Goal: Register for event/course

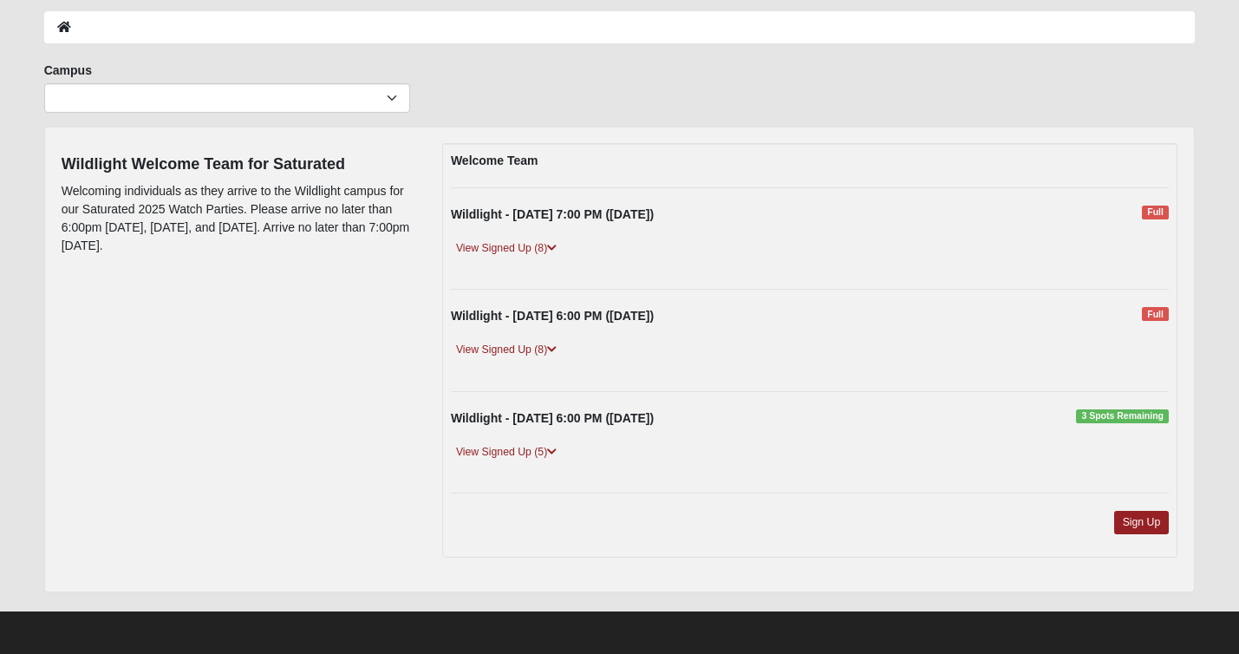
scroll to position [78, 0]
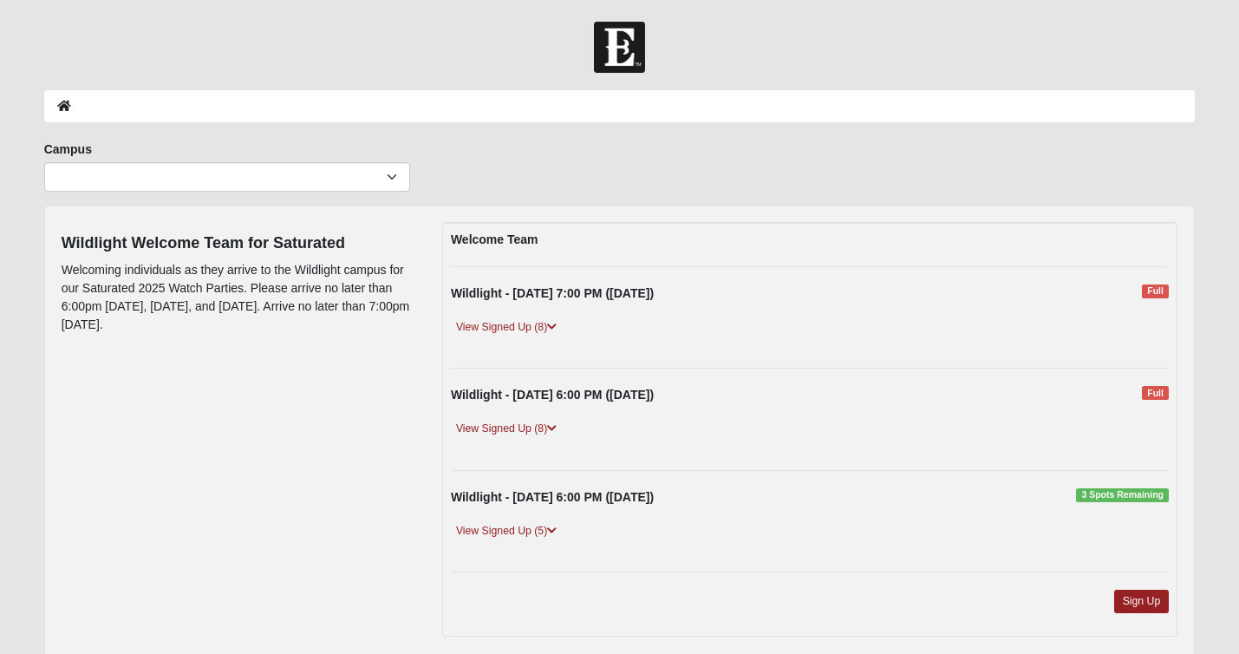
scroll to position [78, 0]
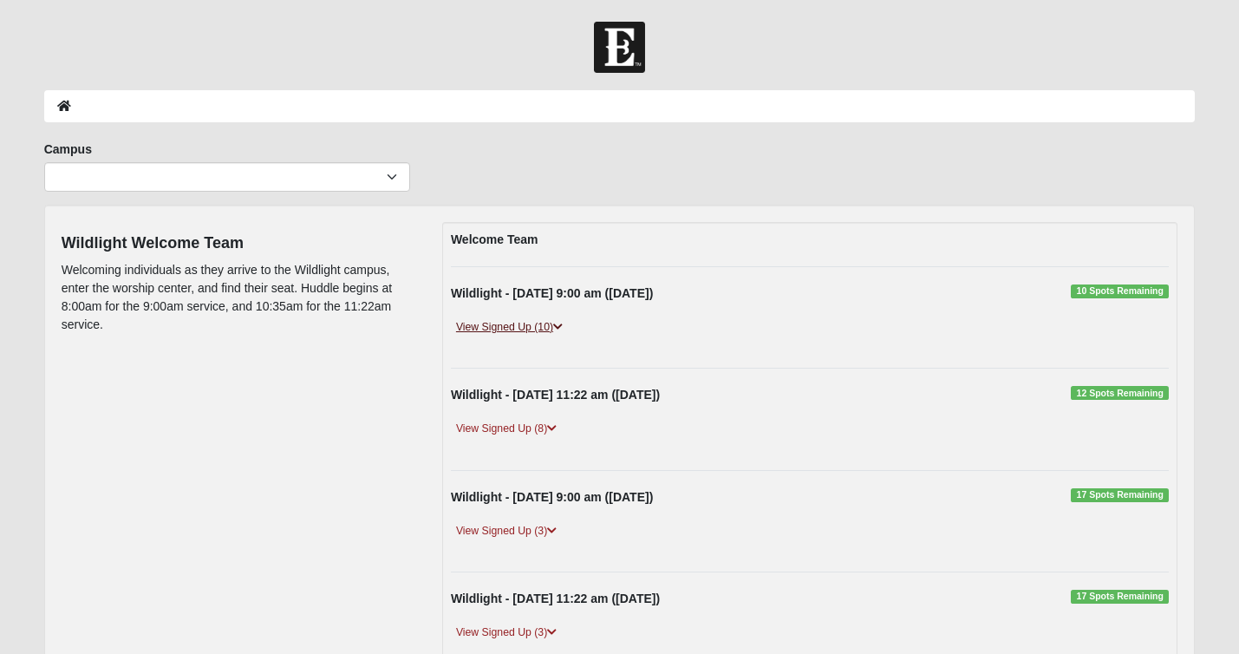
click at [560, 323] on icon at bounding box center [558, 327] width 10 height 10
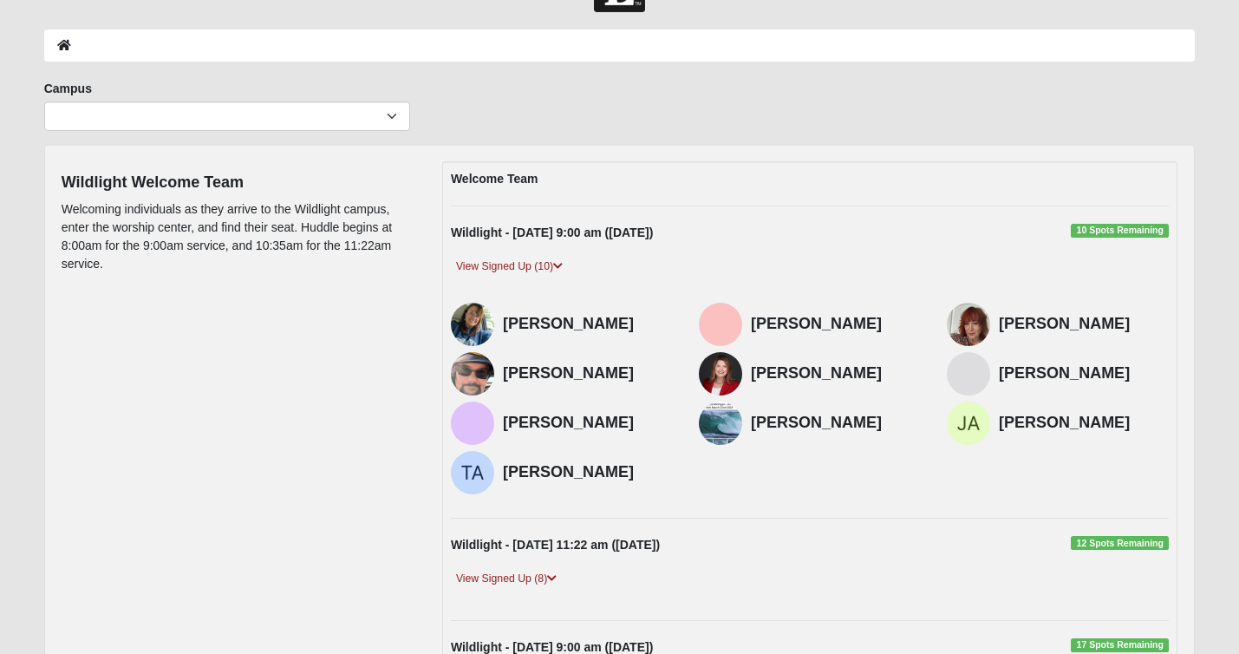
scroll to position [13, 0]
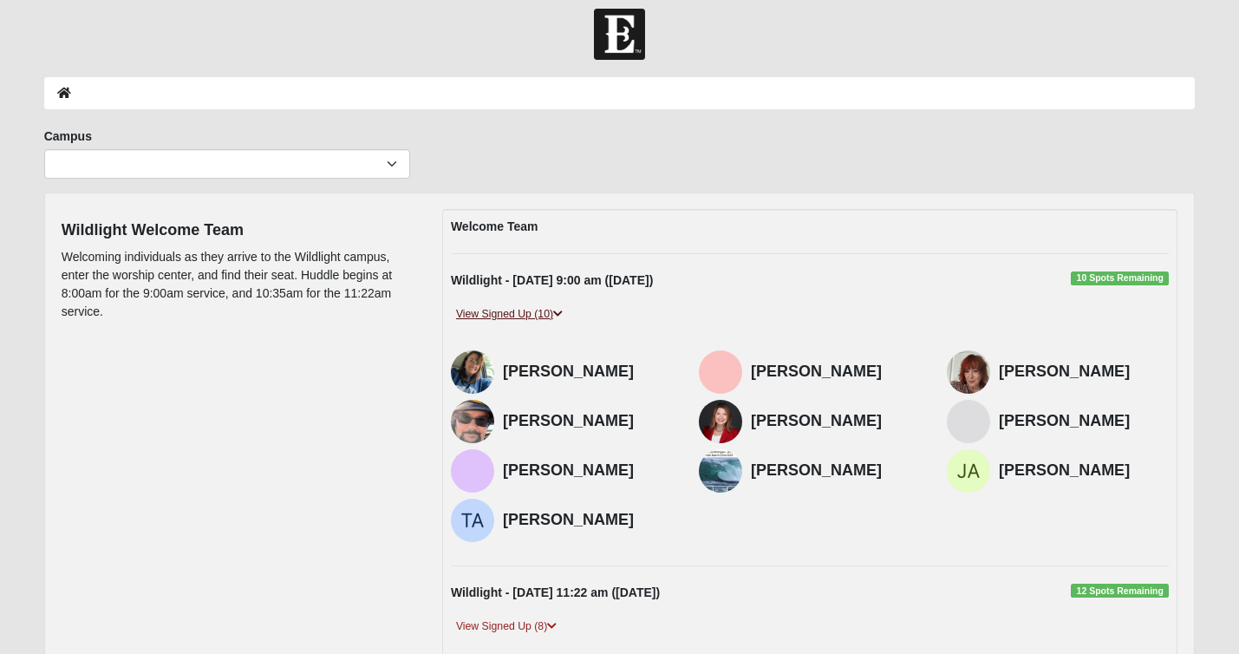
click at [558, 309] on icon at bounding box center [558, 314] width 10 height 10
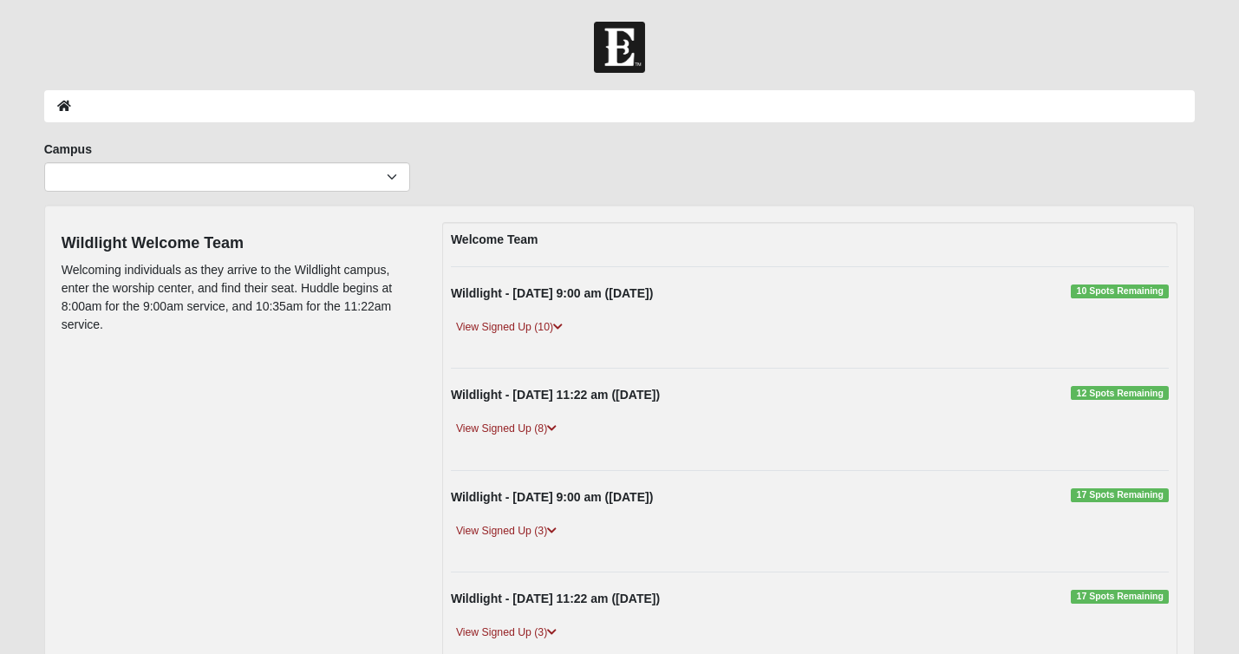
scroll to position [13, 0]
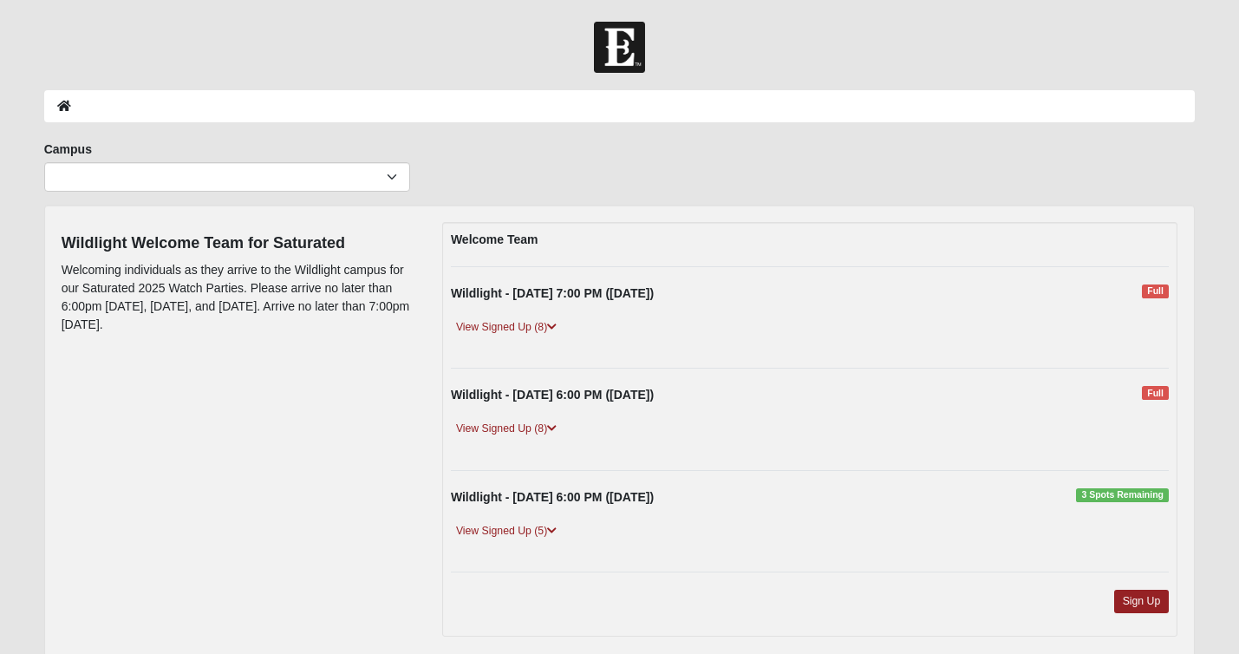
scroll to position [78, 0]
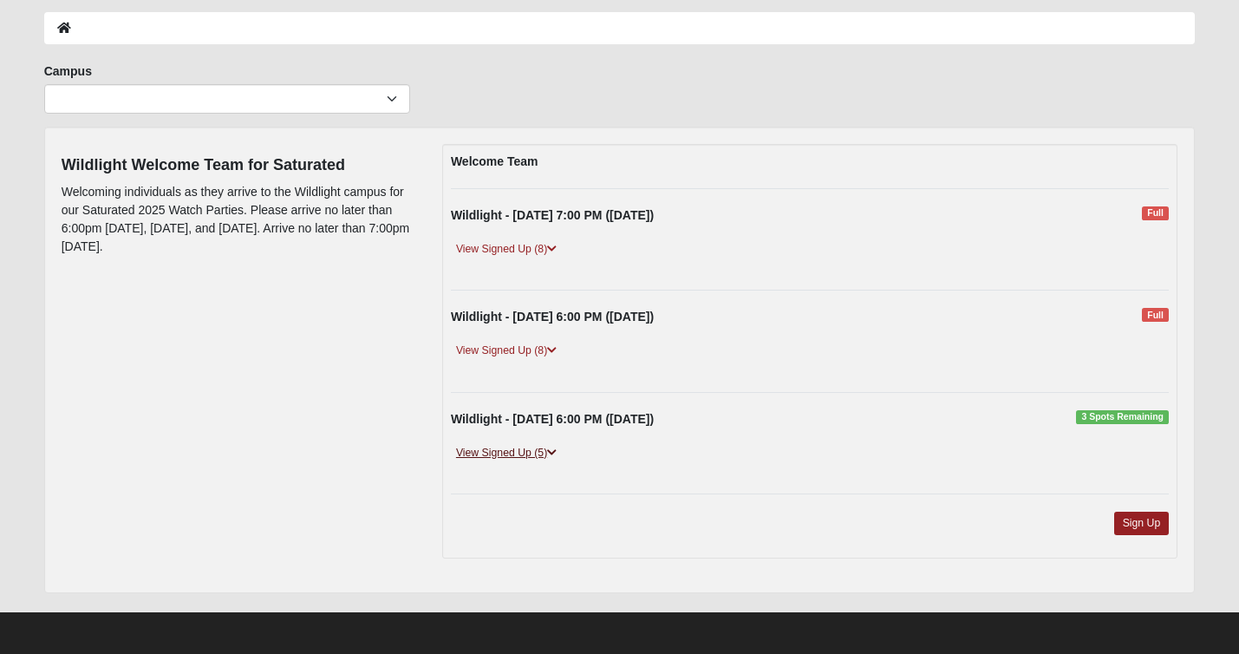
click at [508, 450] on link "View Signed Up (5)" at bounding box center [506, 453] width 111 height 18
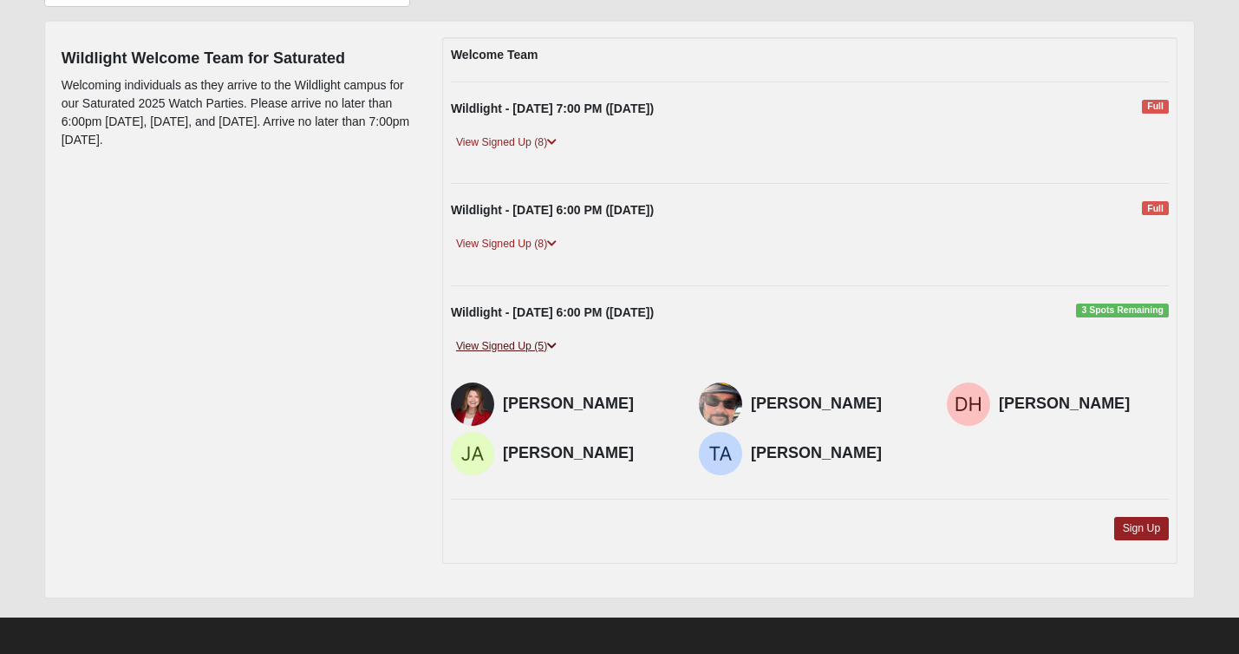
scroll to position [184, 0]
click at [535, 242] on link "View Signed Up (8)" at bounding box center [506, 245] width 111 height 18
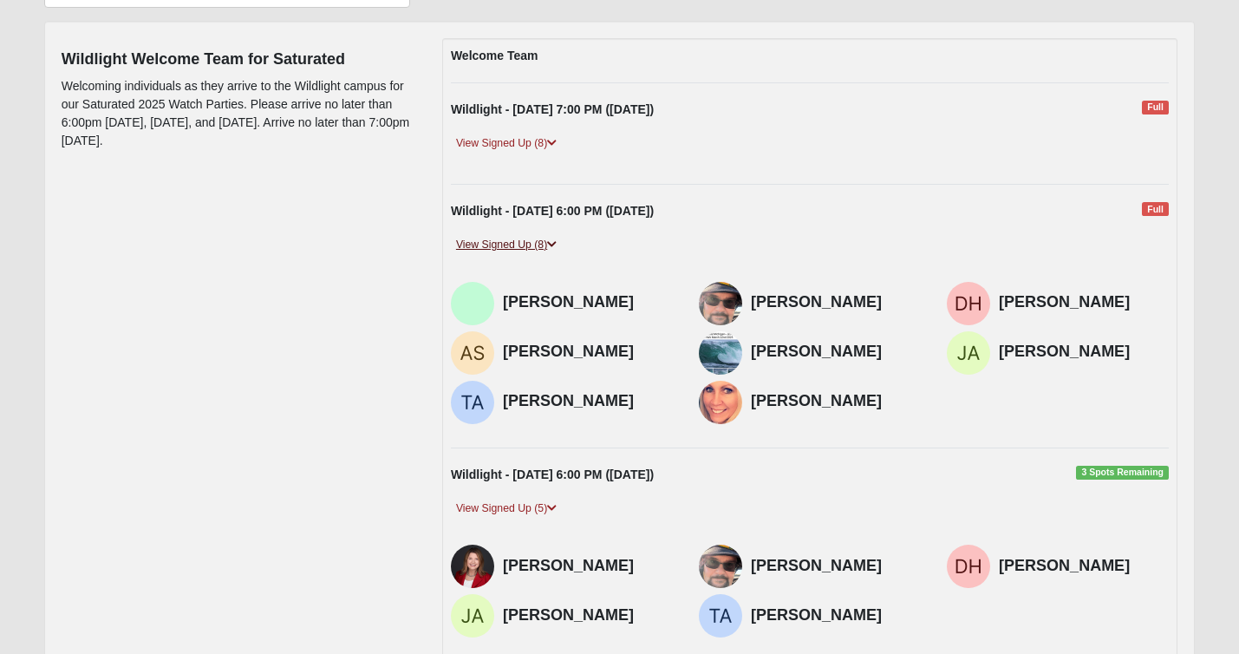
click at [535, 242] on link "View Signed Up (8)" at bounding box center [506, 245] width 111 height 18
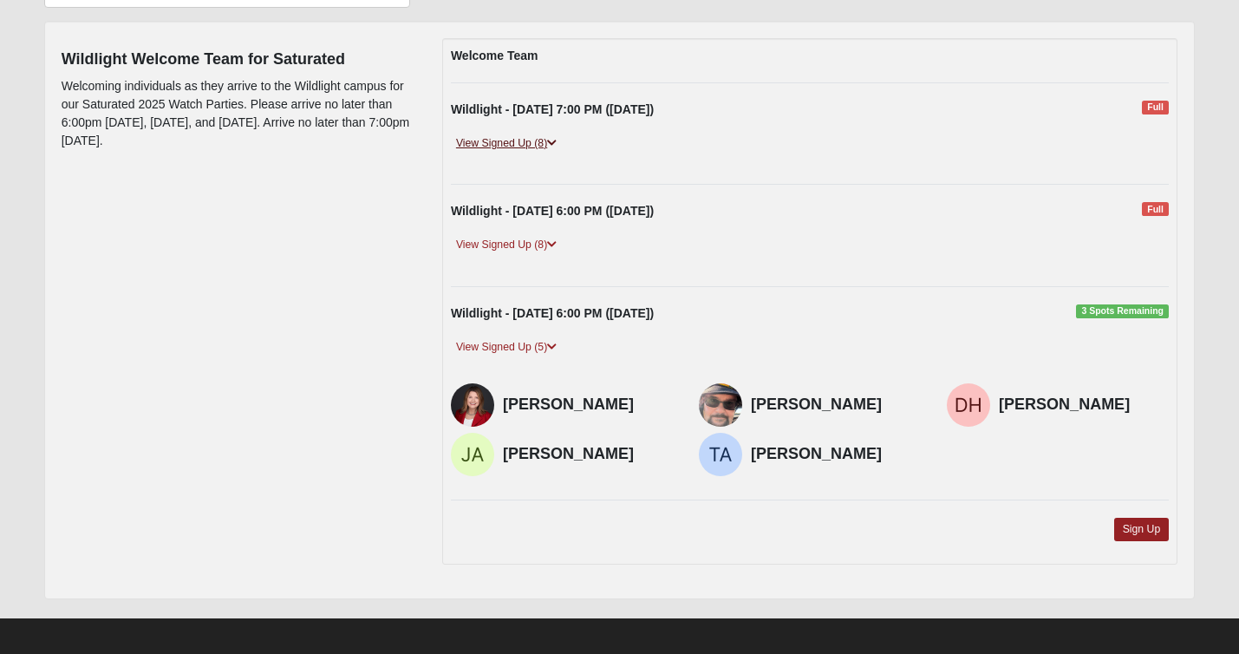
click at [557, 143] on icon at bounding box center [552, 143] width 10 height 10
